Goal: Find specific page/section: Find specific page/section

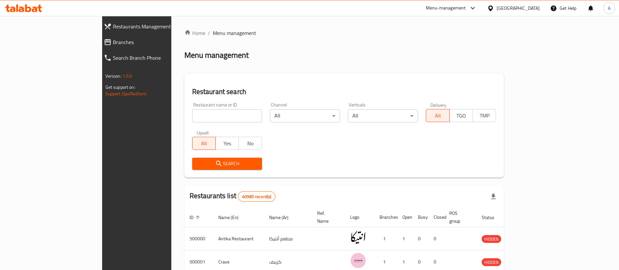
click at [99, 38] on link "Branches" at bounding box center [152, 42] width 107 height 16
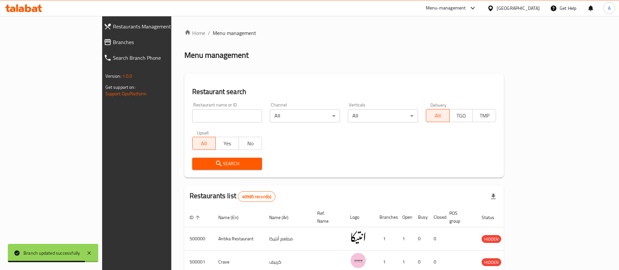
click at [113, 43] on span "Branches" at bounding box center [157, 42] width 88 height 8
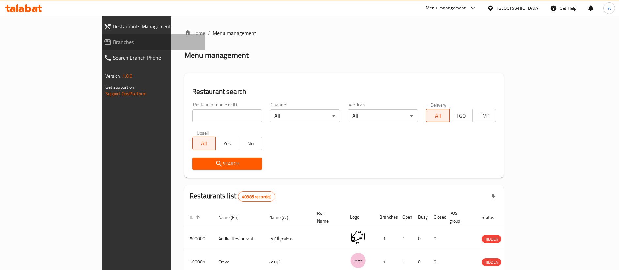
click at [113, 44] on span "Branches" at bounding box center [157, 42] width 88 height 8
click at [119, 43] on span "Branches" at bounding box center [159, 42] width 81 height 8
